Goal: Communication & Community: Share content

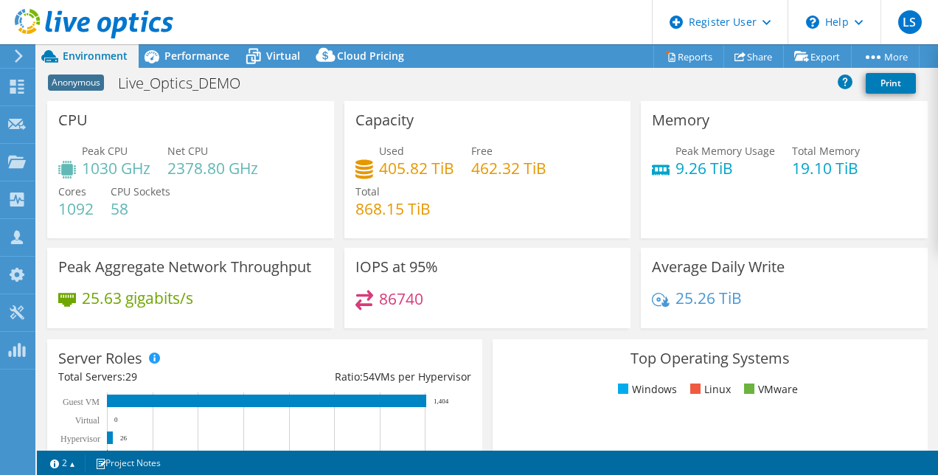
select select "USEast"
select select "USD"
click at [13, 89] on use at bounding box center [17, 87] width 14 height 14
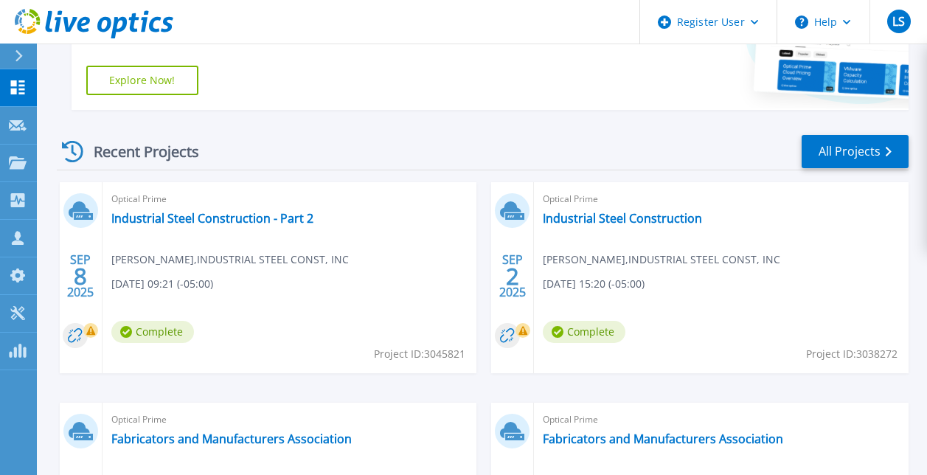
scroll to position [369, 0]
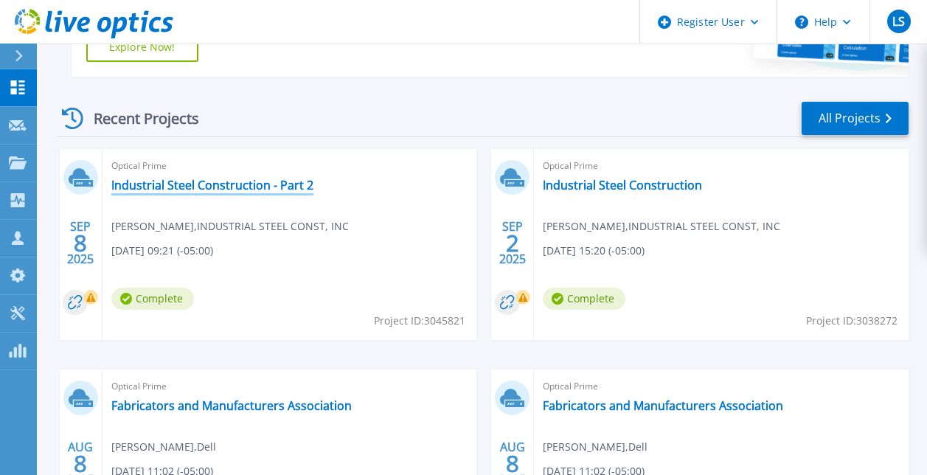
click at [297, 187] on link "Industrial Steel Construction - Part 2" at bounding box center [212, 185] width 202 height 15
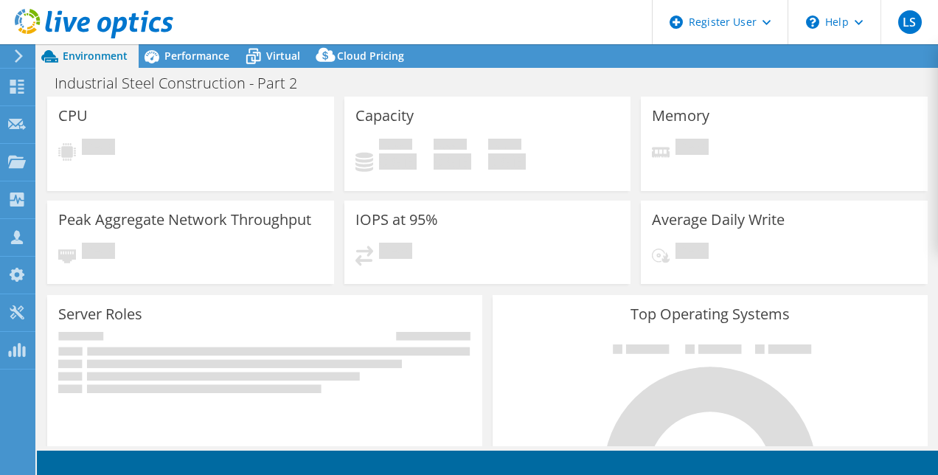
select select "USD"
select select "USEast"
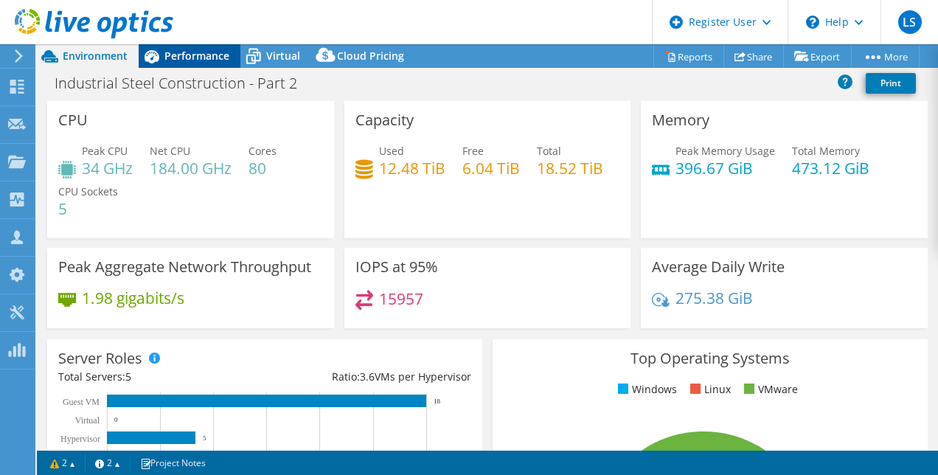
click at [234, 52] on div "Performance" at bounding box center [190, 56] width 102 height 24
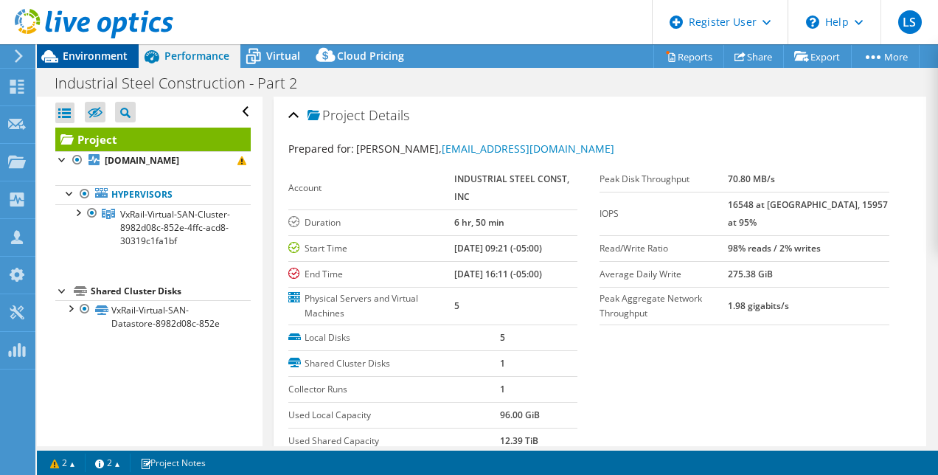
click at [68, 60] on span "Environment" at bounding box center [95, 56] width 65 height 14
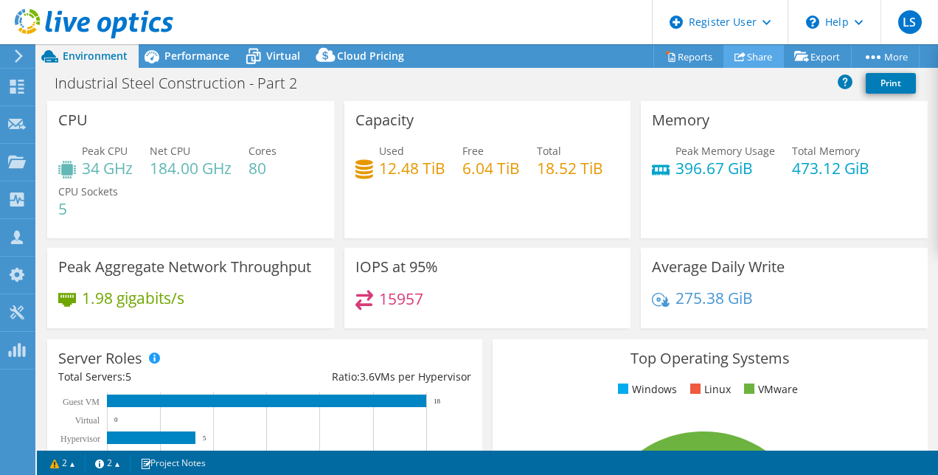
click at [735, 54] on use at bounding box center [739, 57] width 11 height 10
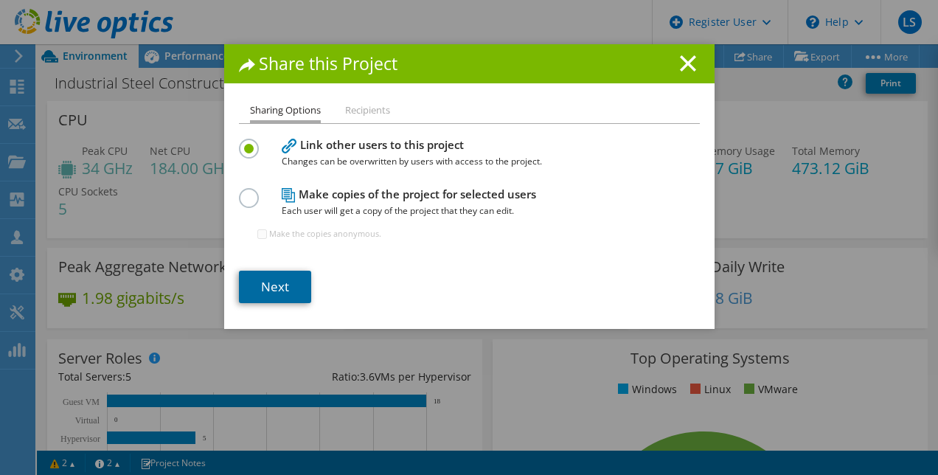
click at [286, 294] on link "Next" at bounding box center [275, 287] width 72 height 32
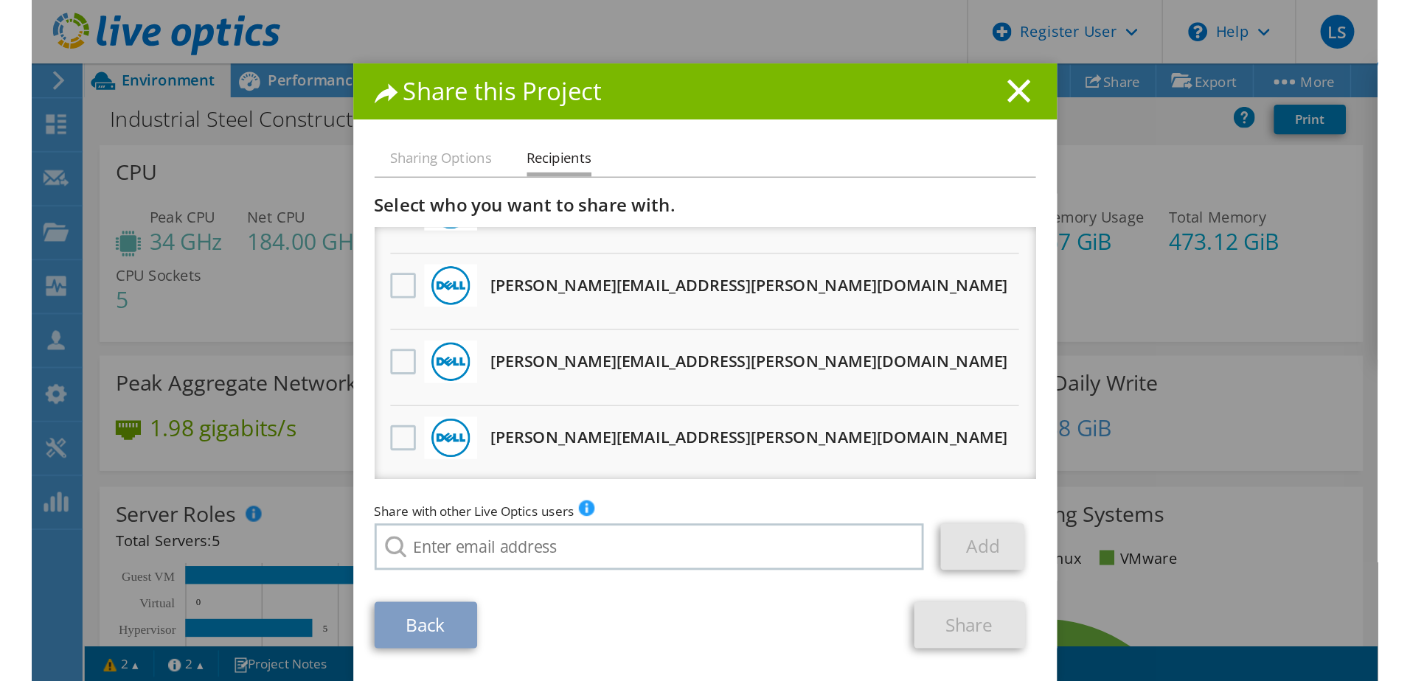
scroll to position [147, 0]
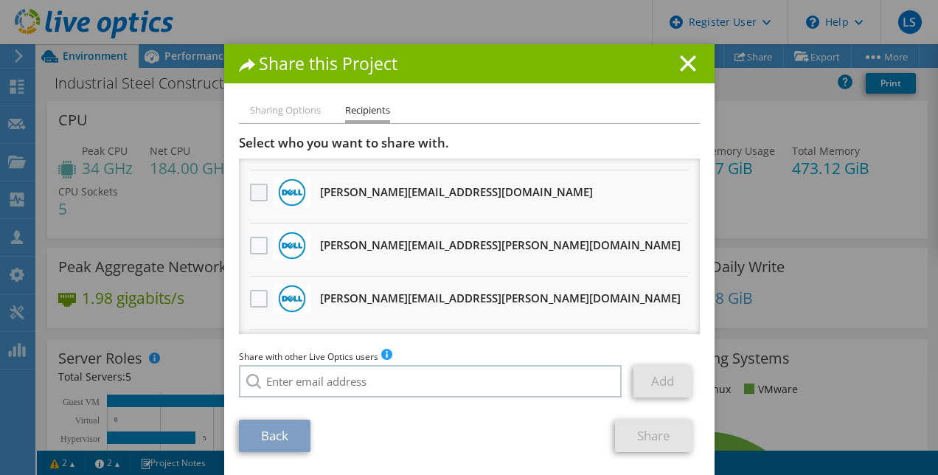
click at [250, 194] on label at bounding box center [260, 193] width 21 height 18
click at [0, 0] on input "checkbox" at bounding box center [0, 0] width 0 height 0
click at [660, 434] on link "Share" at bounding box center [653, 436] width 77 height 32
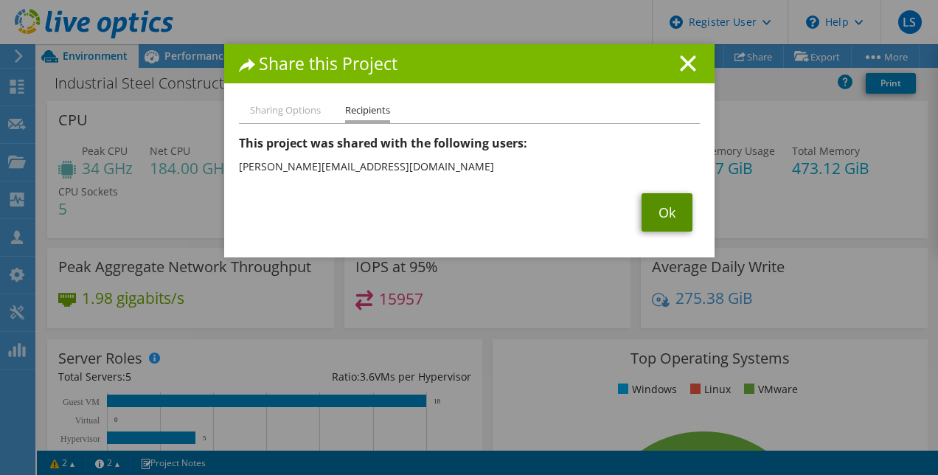
click at [672, 213] on link "Ok" at bounding box center [666, 212] width 51 height 38
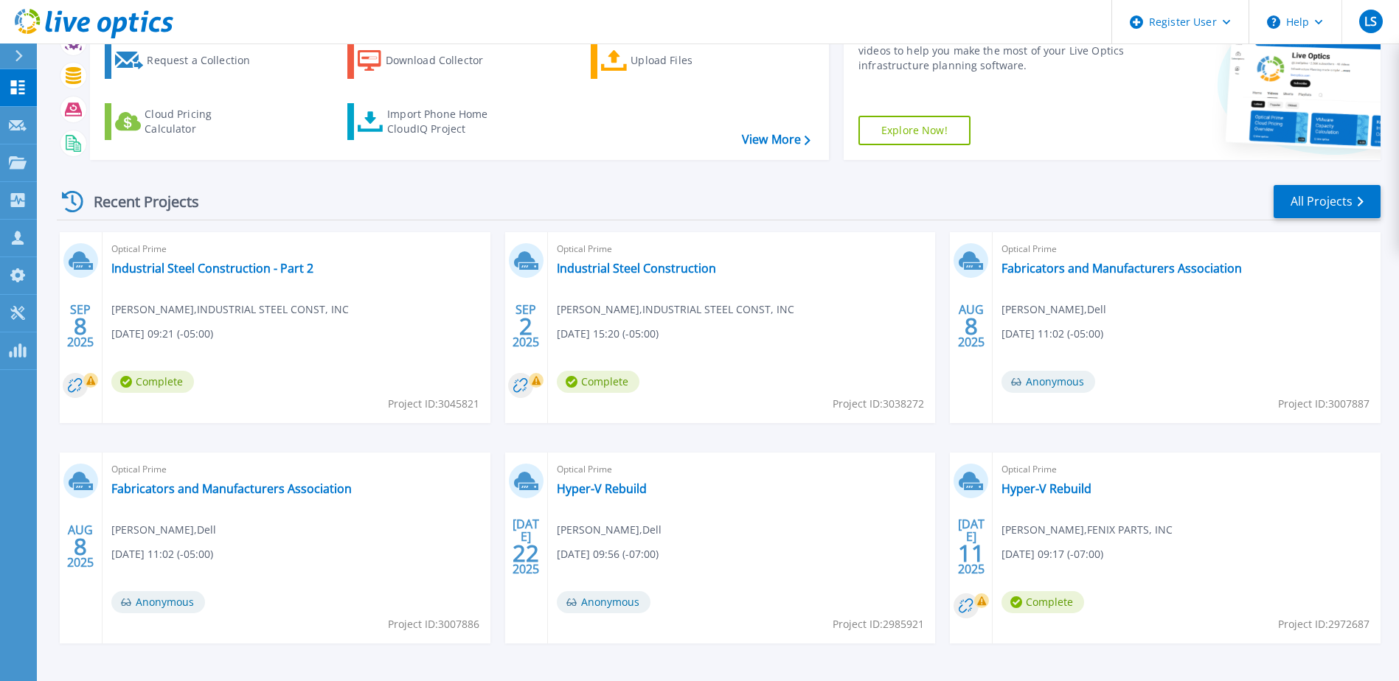
scroll to position [62, 0]
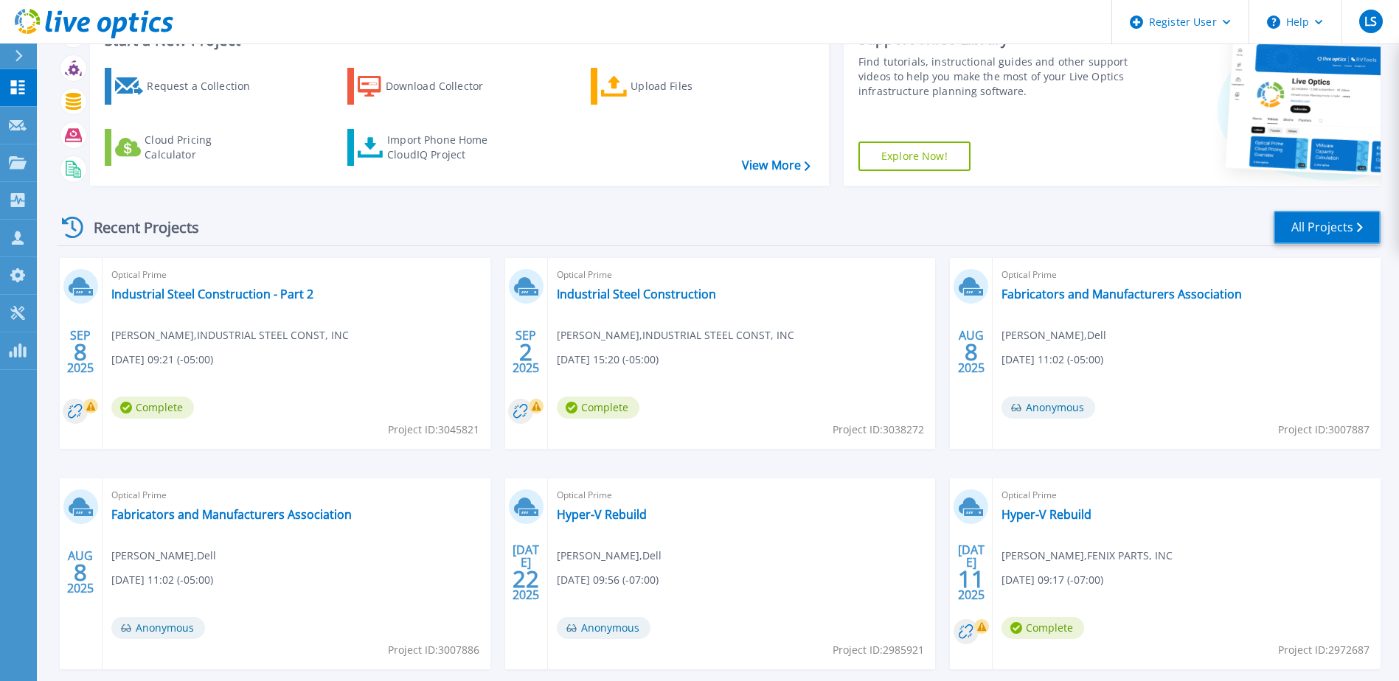
click at [1308, 223] on link "All Projects" at bounding box center [1326, 227] width 107 height 33
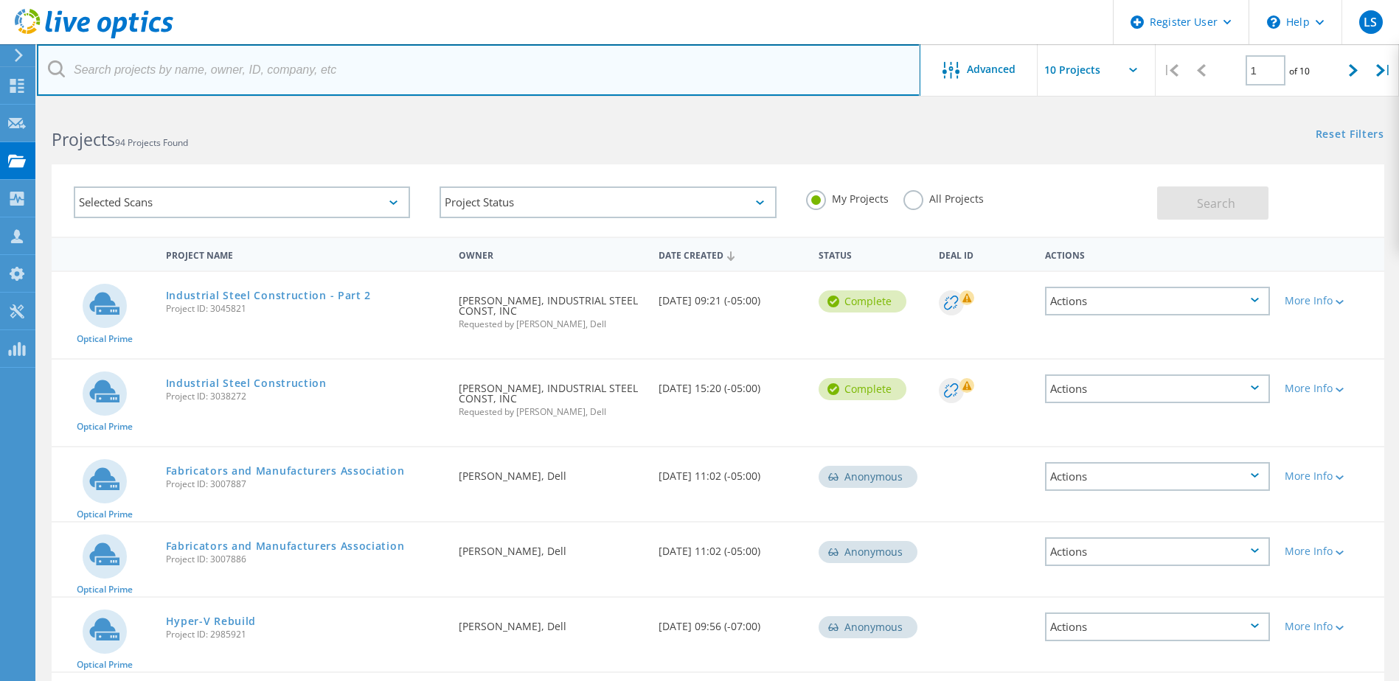
click at [299, 86] on input "text" at bounding box center [478, 70] width 883 height 52
type input "b"
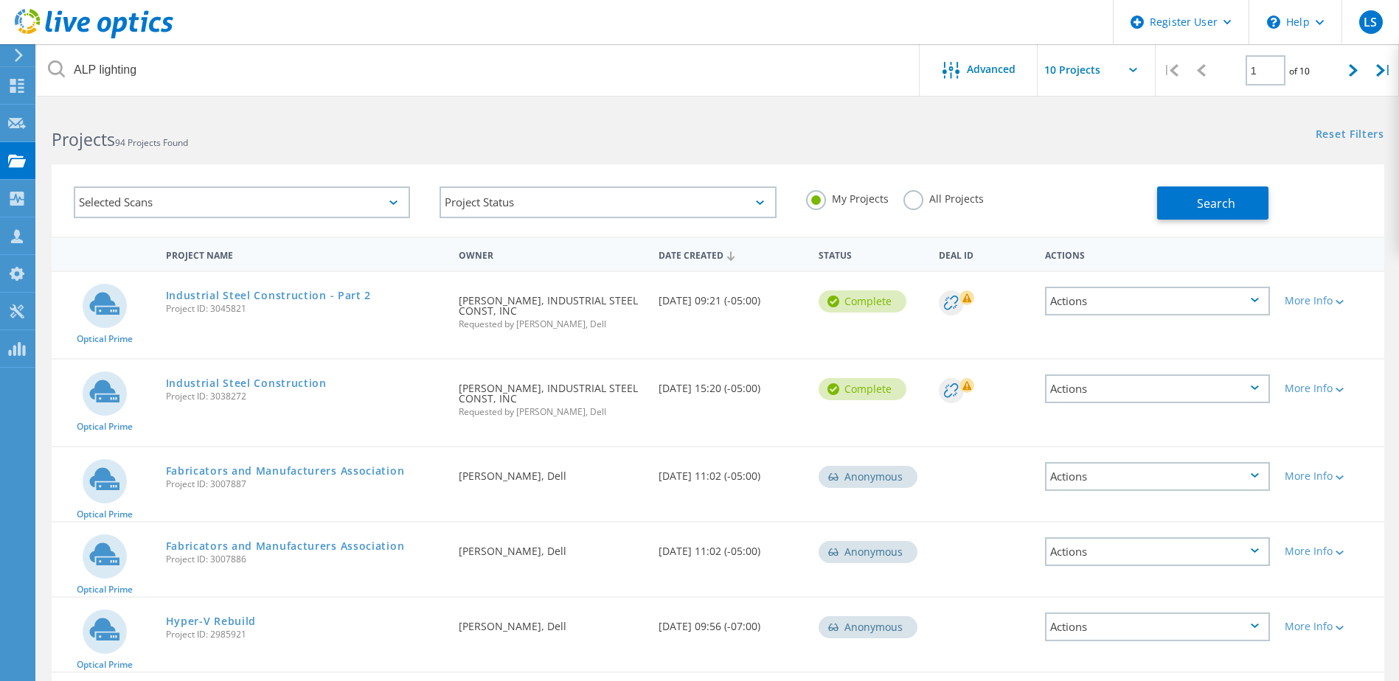
click at [926, 201] on label "All Projects" at bounding box center [943, 197] width 80 height 14
click at [0, 0] on input "All Projects" at bounding box center [0, 0] width 0 height 0
click at [1170, 202] on button "Search" at bounding box center [1212, 203] width 111 height 33
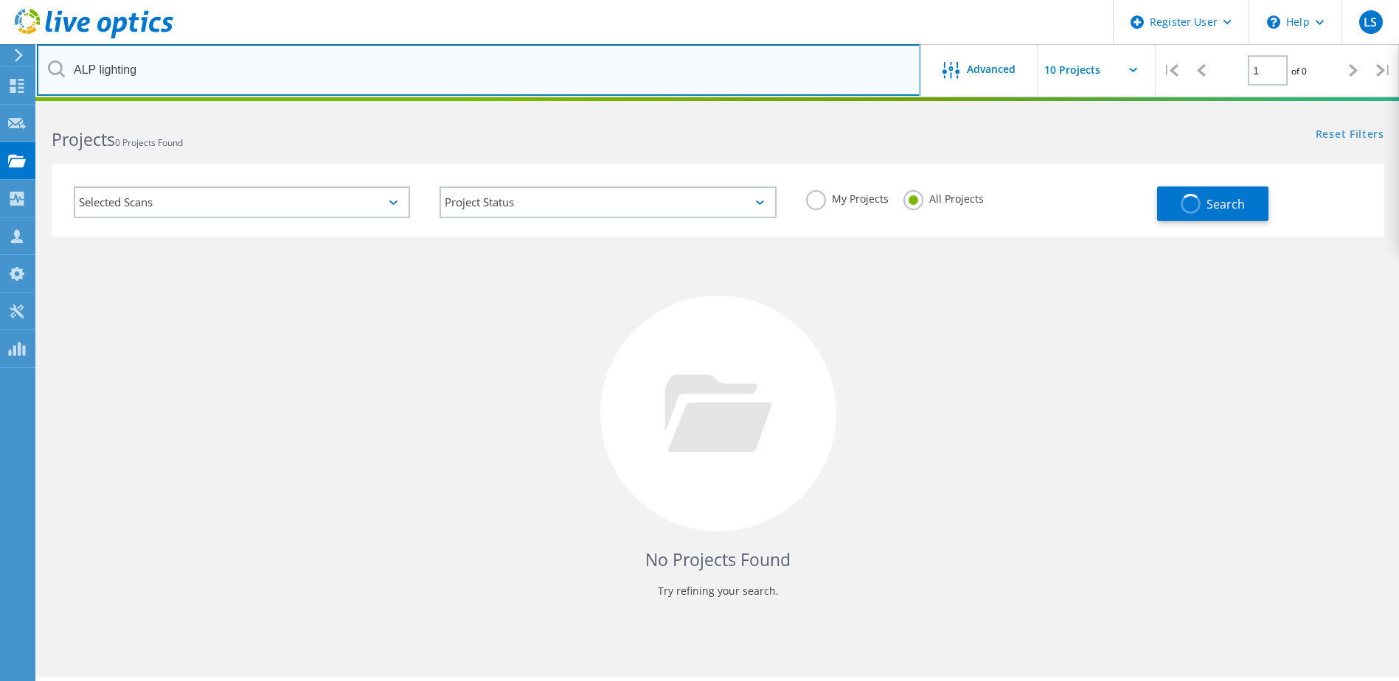
drag, startPoint x: 180, startPoint y: 62, endPoint x: 74, endPoint y: 44, distance: 107.6
click at [74, 44] on input "ALP lighting" at bounding box center [478, 70] width 883 height 52
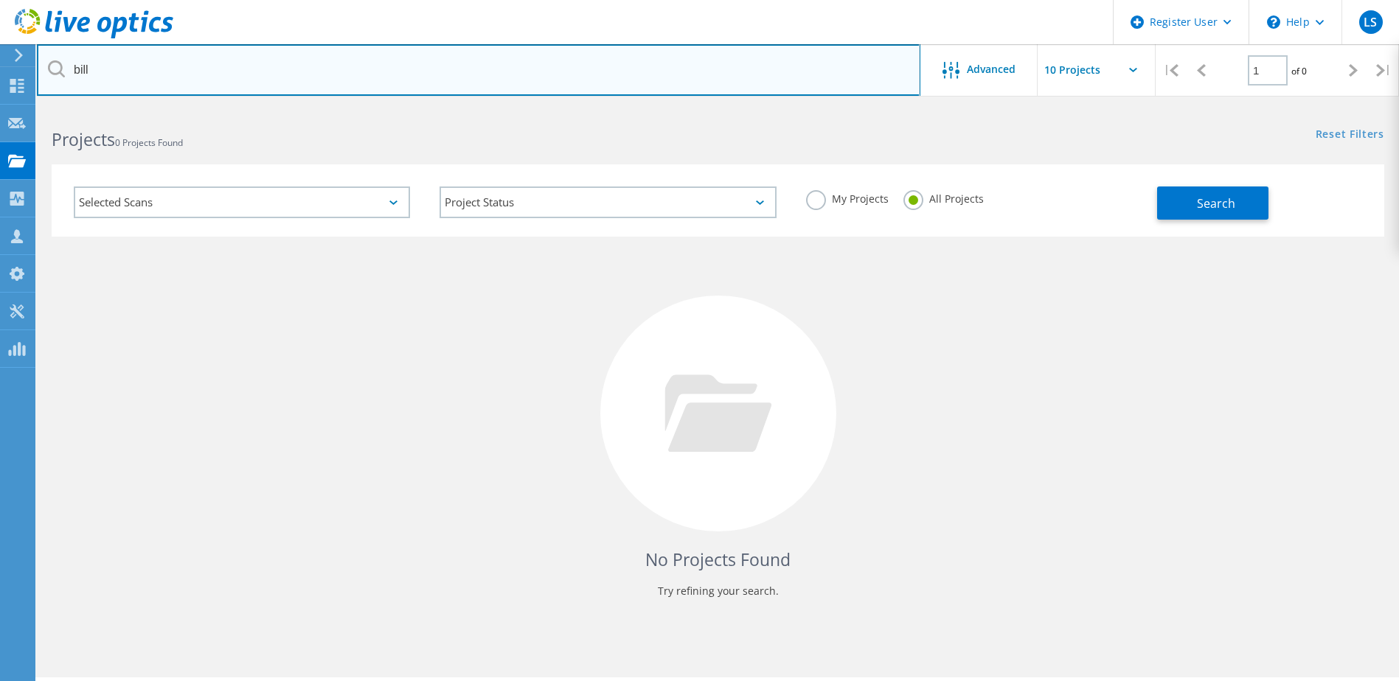
drag, startPoint x: 105, startPoint y: 57, endPoint x: 46, endPoint y: 49, distance: 59.4
click at [46, 49] on input "bill" at bounding box center [478, 70] width 883 height 52
paste input "sandusky@alplighting.com"
type input "billsandusky@alplighting.com"
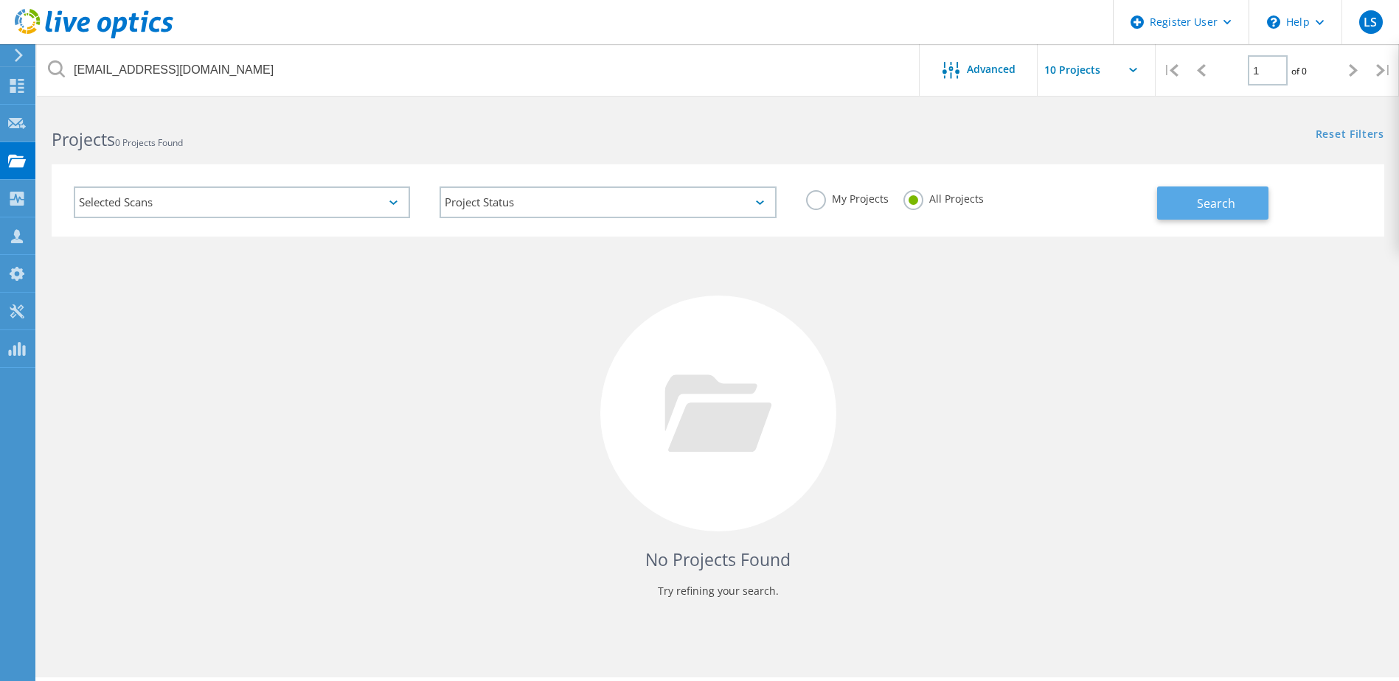
click at [1197, 207] on span "Search" at bounding box center [1216, 203] width 38 height 16
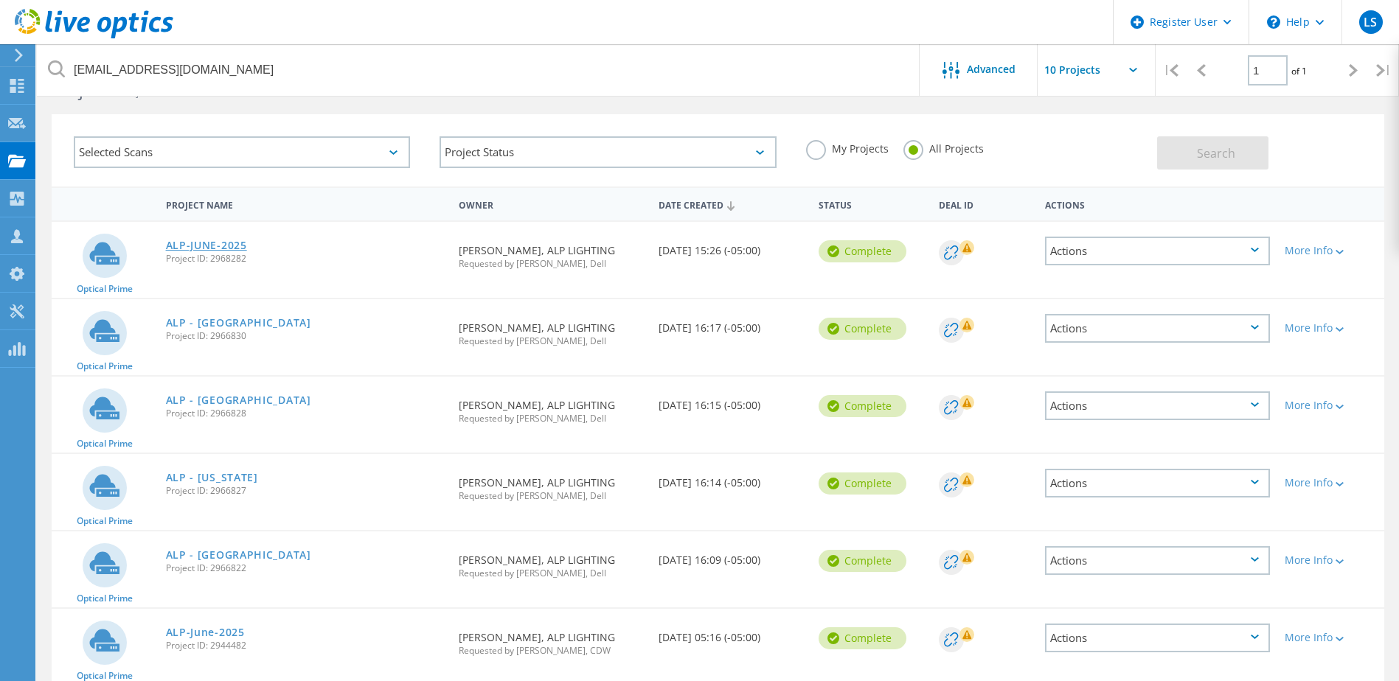
scroll to position [74, 0]
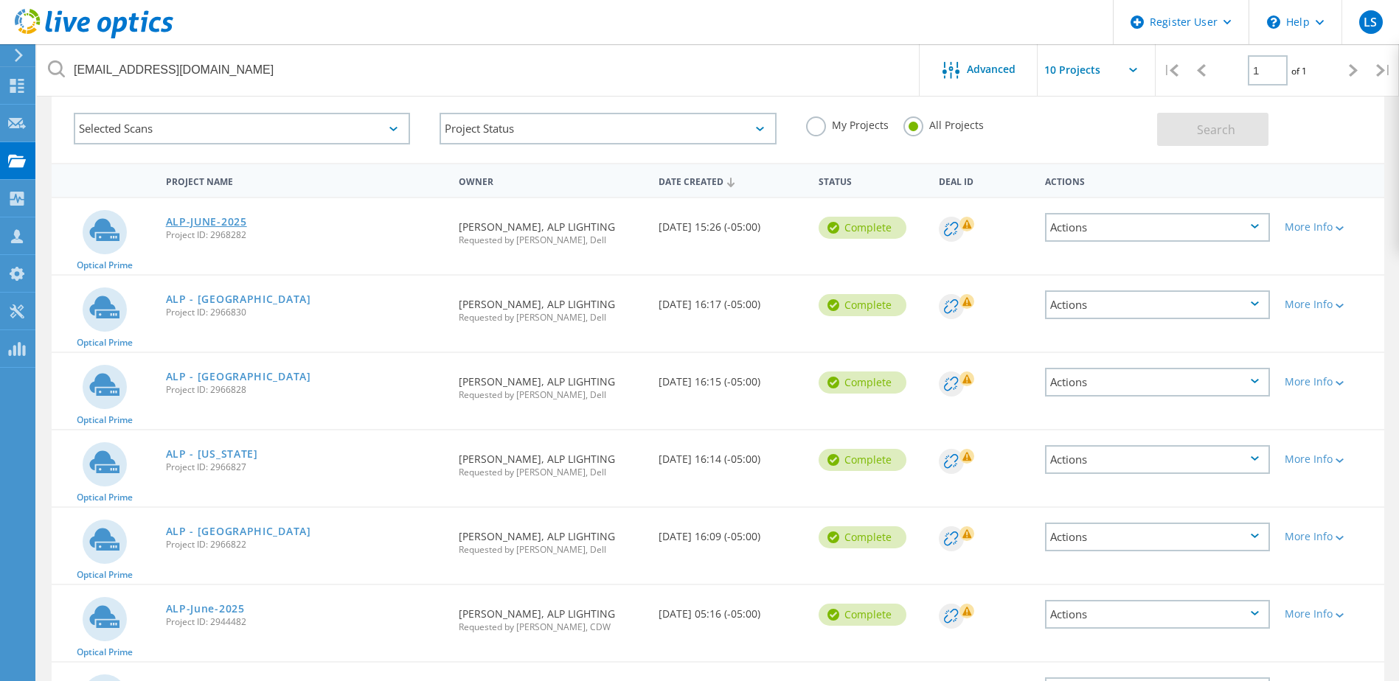
click at [220, 224] on link "ALP-JUNE-2025" at bounding box center [206, 222] width 81 height 10
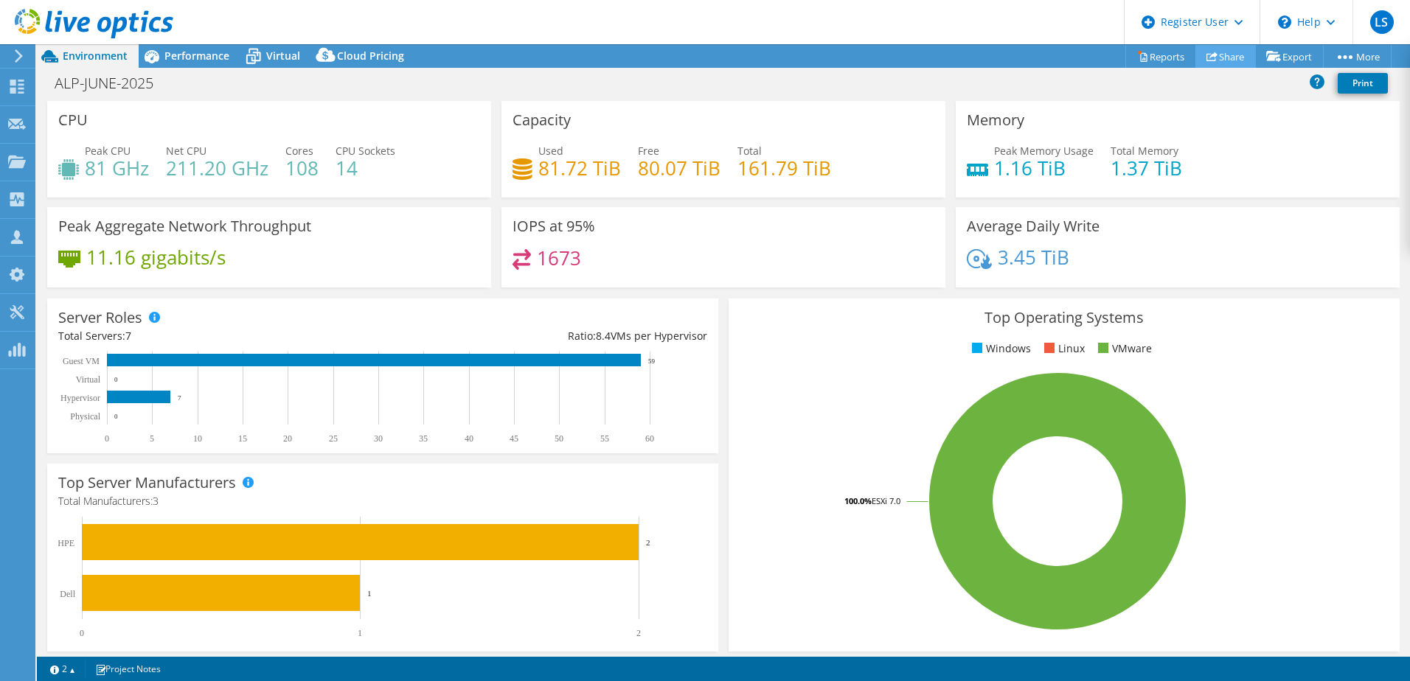
click at [1239, 56] on link "Share" at bounding box center [1225, 56] width 60 height 23
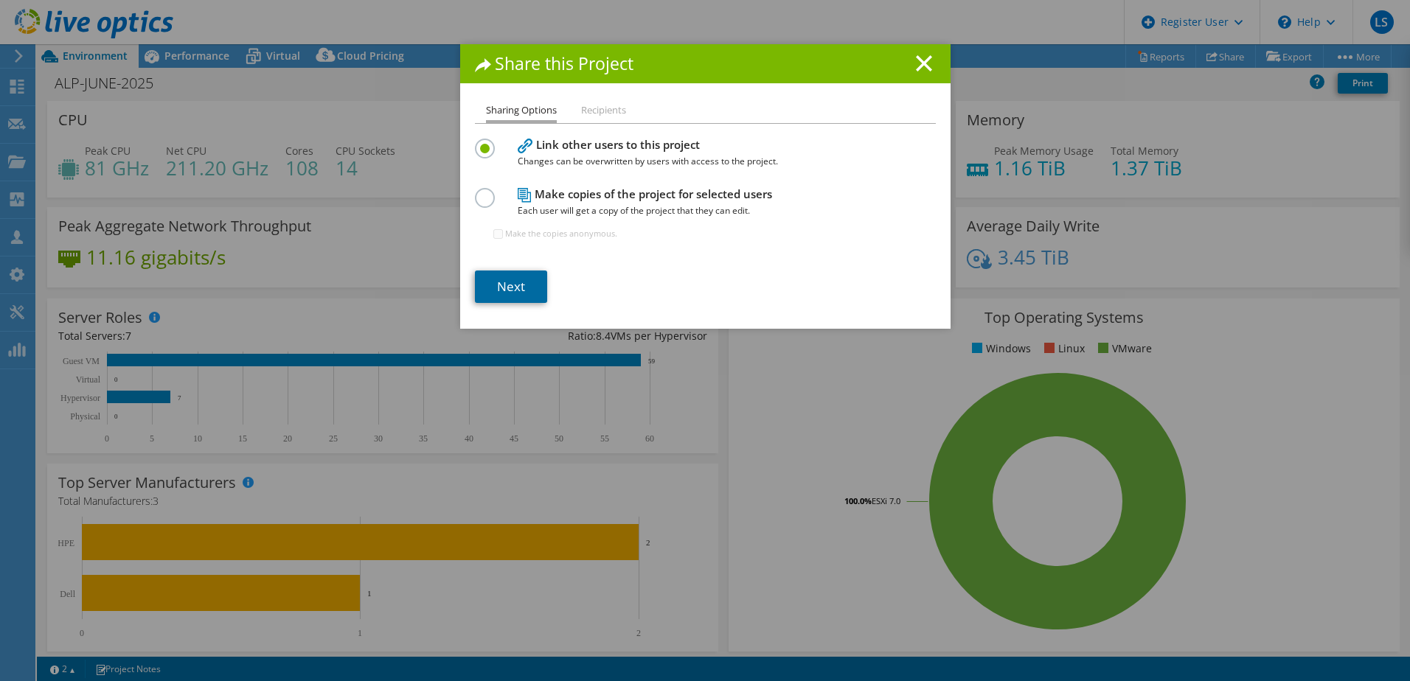
click at [496, 296] on link "Next" at bounding box center [511, 287] width 72 height 32
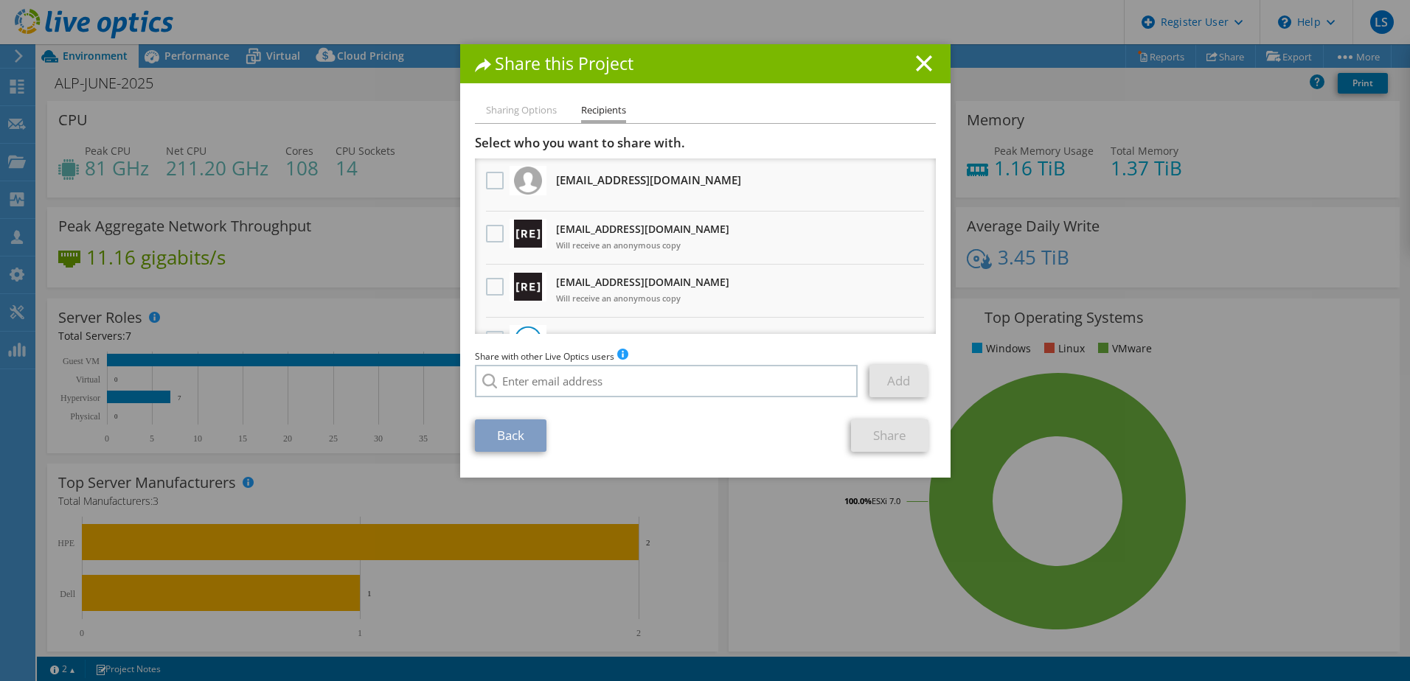
drag, startPoint x: 591, startPoint y: 363, endPoint x: 606, endPoint y: 402, distance: 41.3
click at [591, 366] on div "Share with other Live Optics users Enter a single email address and click add. …" at bounding box center [705, 377] width 461 height 56
click at [606, 402] on div "Share with other Live Optics users Enter a single email address and click add. …" at bounding box center [705, 377] width 461 height 56
click at [594, 383] on input "search" at bounding box center [666, 381] width 383 height 32
click at [560, 489] on li "burthig@cdw.com" at bounding box center [625, 480] width 300 height 18
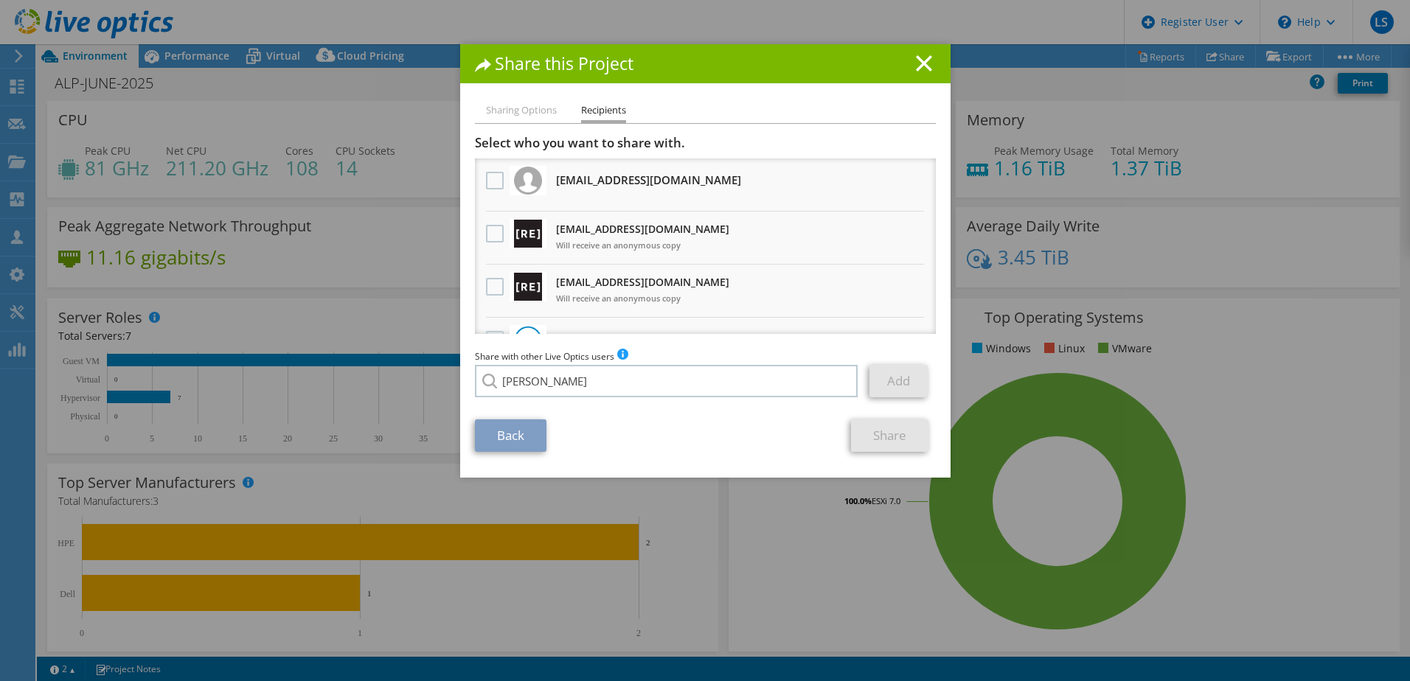
type input "burthig@cdw.com"
click at [885, 389] on link "Add" at bounding box center [898, 381] width 58 height 32
click at [908, 436] on link "Share" at bounding box center [889, 436] width 77 height 32
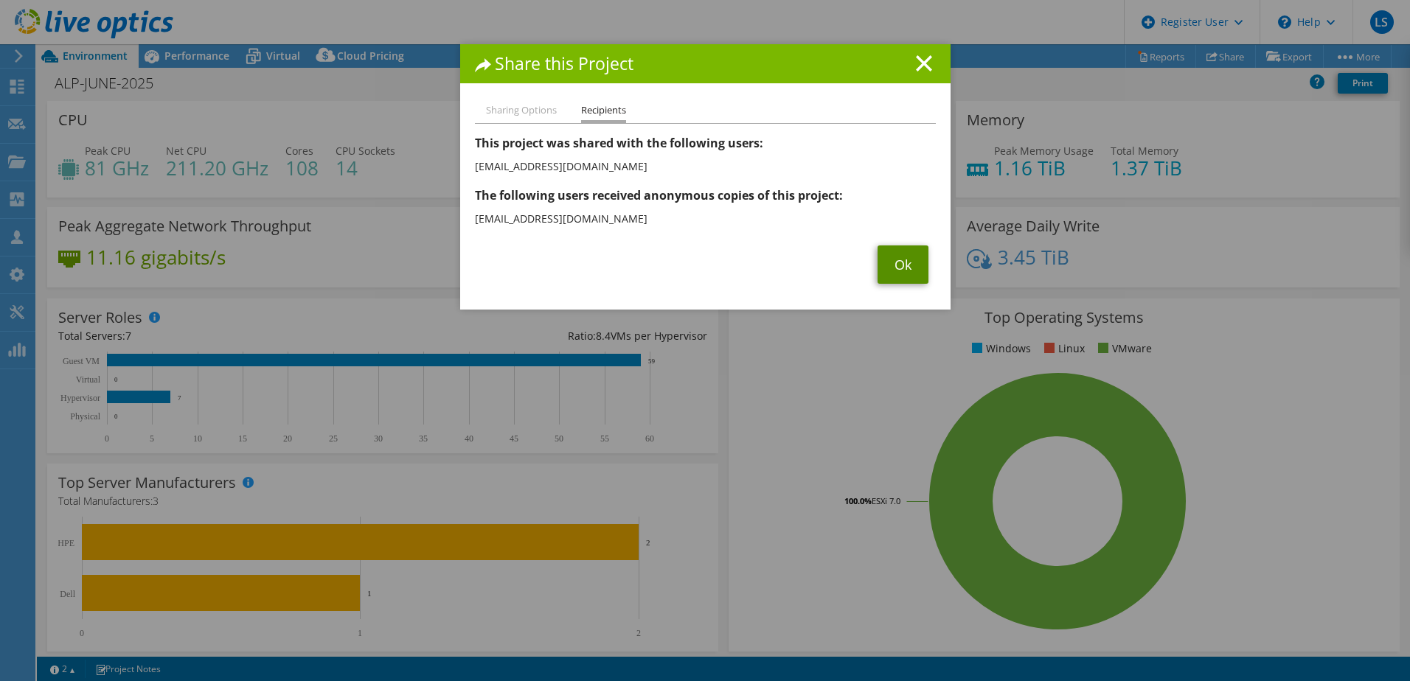
click at [886, 268] on link "Ok" at bounding box center [902, 265] width 51 height 38
